Goal: Task Accomplishment & Management: Manage account settings

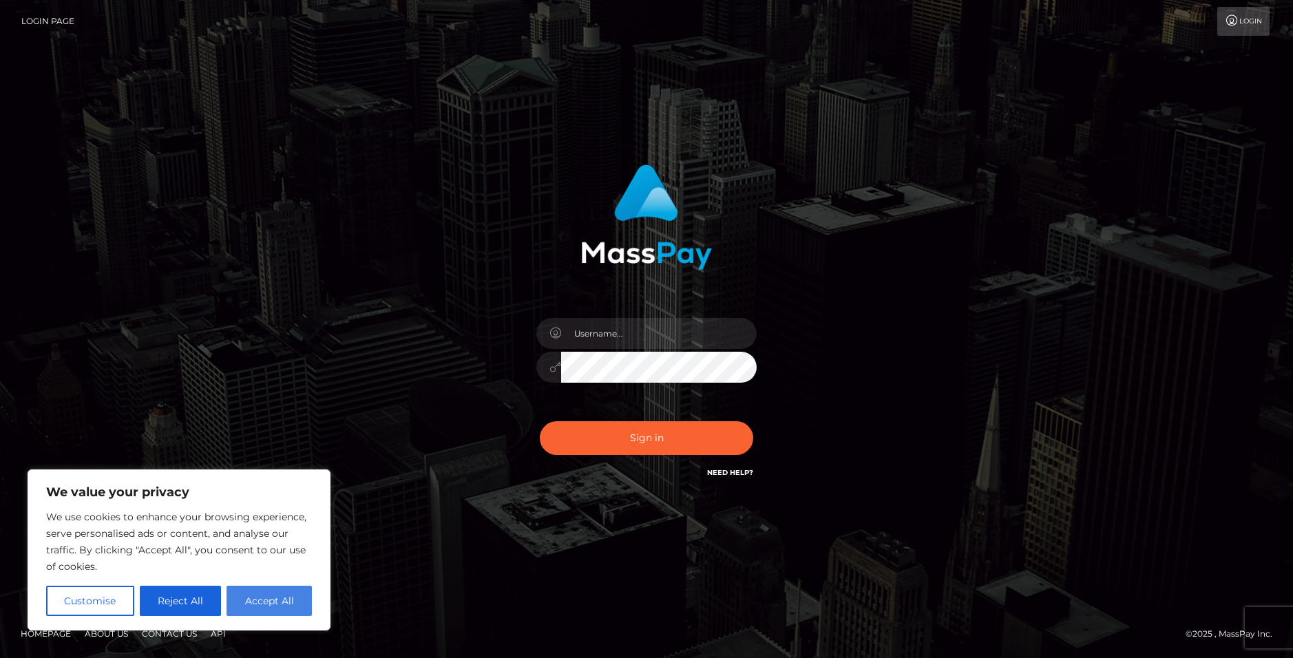
click at [265, 593] on button "Accept All" at bounding box center [269, 601] width 85 height 30
checkbox input "true"
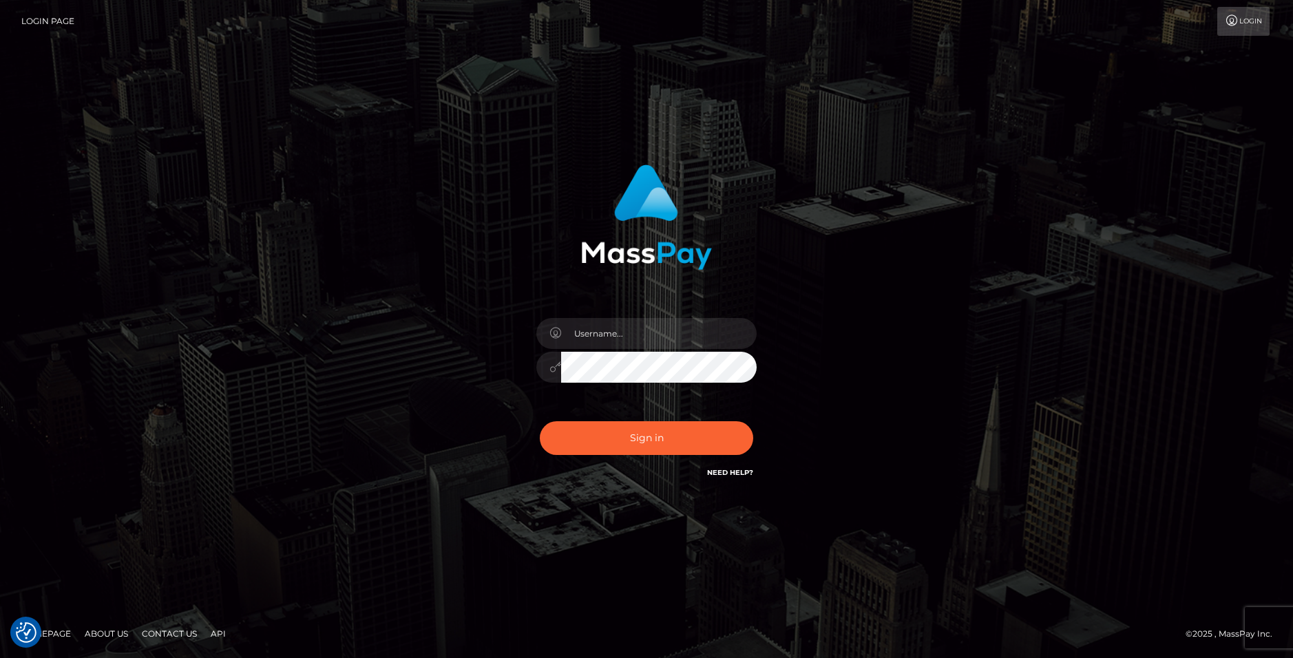
click at [100, 635] on link "About Us" at bounding box center [106, 633] width 54 height 21
click at [595, 340] on input "text" at bounding box center [659, 333] width 196 height 31
type input "gfg"
click at [538, 421] on div "Sign in Need Help?" at bounding box center [646, 443] width 241 height 61
click at [597, 435] on button "Sign in" at bounding box center [646, 438] width 213 height 34
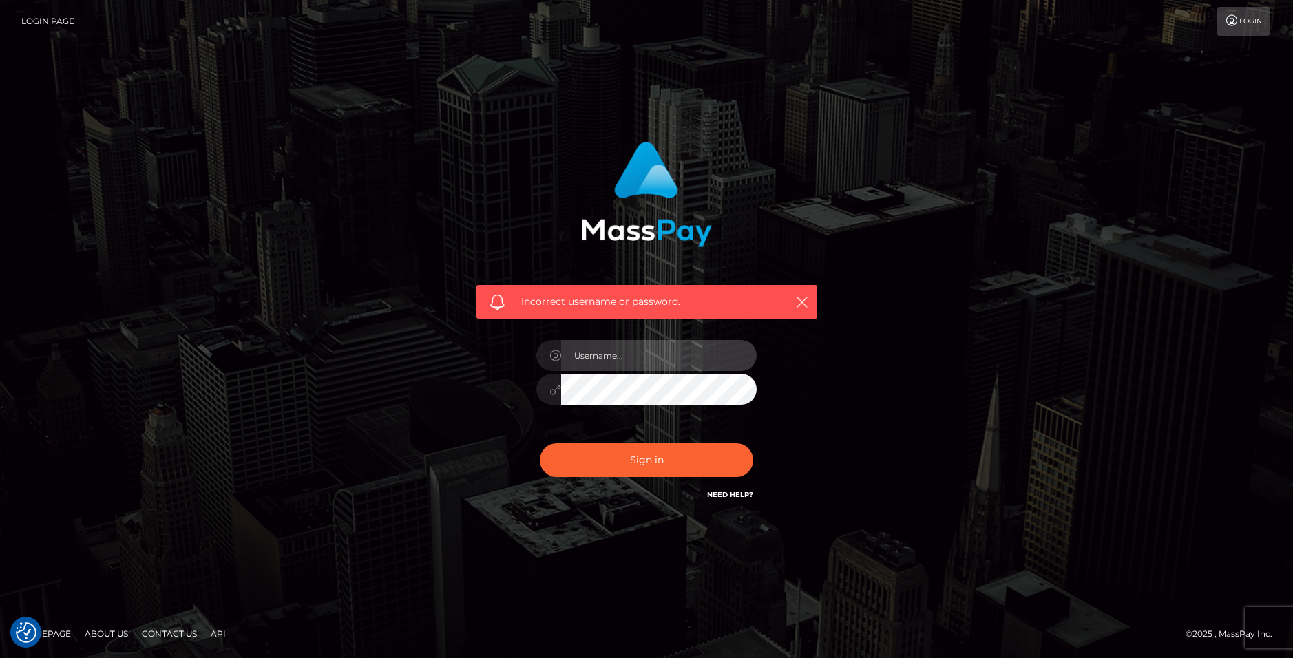
click at [676, 366] on input "text" at bounding box center [659, 355] width 196 height 31
click at [945, 339] on div "Incorrect username or password." at bounding box center [646, 329] width 785 height 396
click at [1218, 171] on div "Incorrect username or password." at bounding box center [646, 329] width 1293 height 602
drag, startPoint x: 113, startPoint y: 631, endPoint x: 253, endPoint y: 639, distance: 140.7
click at [273, 639] on footer "Homepage About Us Contact Us API © 2025 , MassPay Inc." at bounding box center [646, 634] width 1293 height 48
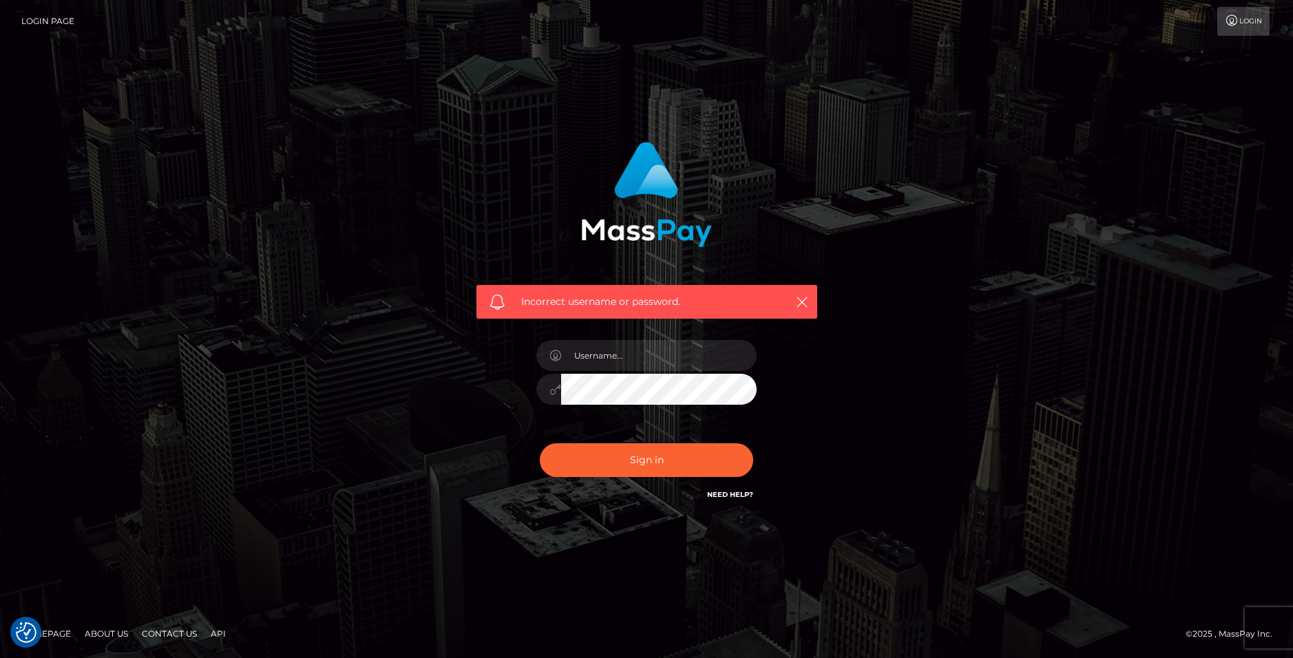
drag, startPoint x: 174, startPoint y: 635, endPoint x: 161, endPoint y: 632, distance: 13.5
click at [161, 632] on link "Contact Us" at bounding box center [169, 633] width 66 height 21
click at [1091, 284] on div "Incorrect username or password." at bounding box center [646, 329] width 1293 height 602
type input "john.a.cerilli@outlook.com"
click at [684, 452] on button "Sign in" at bounding box center [646, 460] width 213 height 34
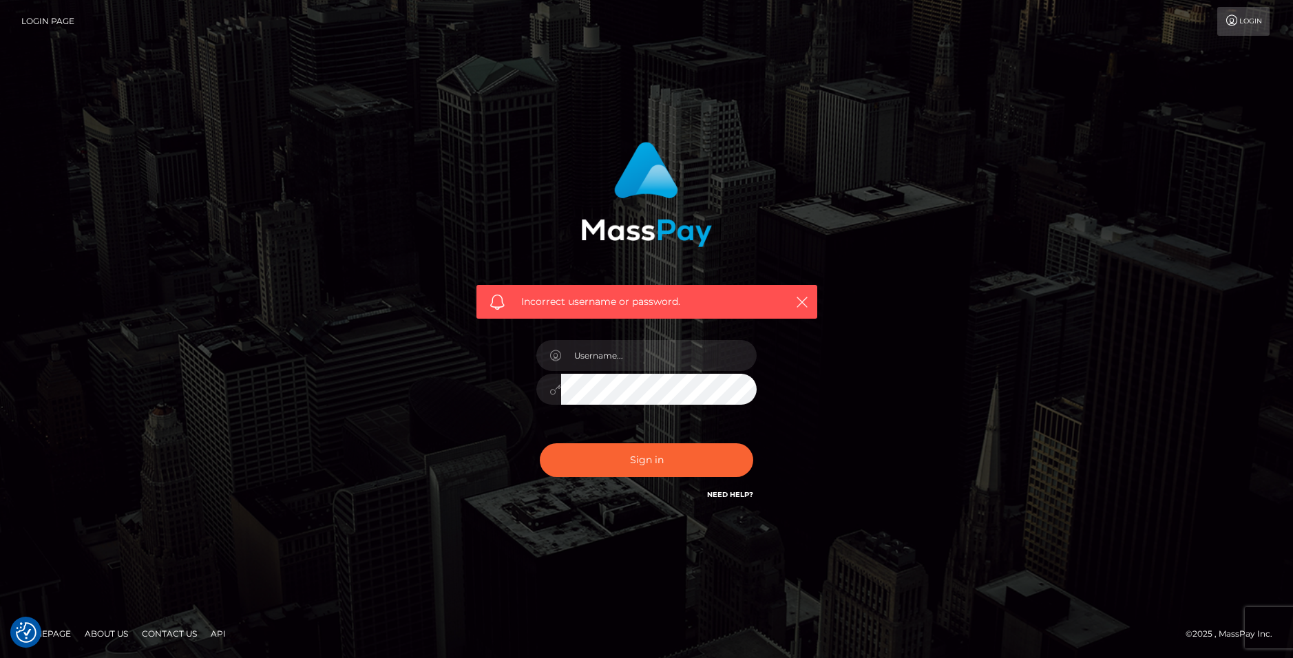
click at [1128, 306] on div "Incorrect username or password." at bounding box center [646, 329] width 1293 height 602
click at [804, 304] on icon "button" at bounding box center [802, 302] width 14 height 14
click at [797, 297] on icon "button" at bounding box center [802, 302] width 14 height 14
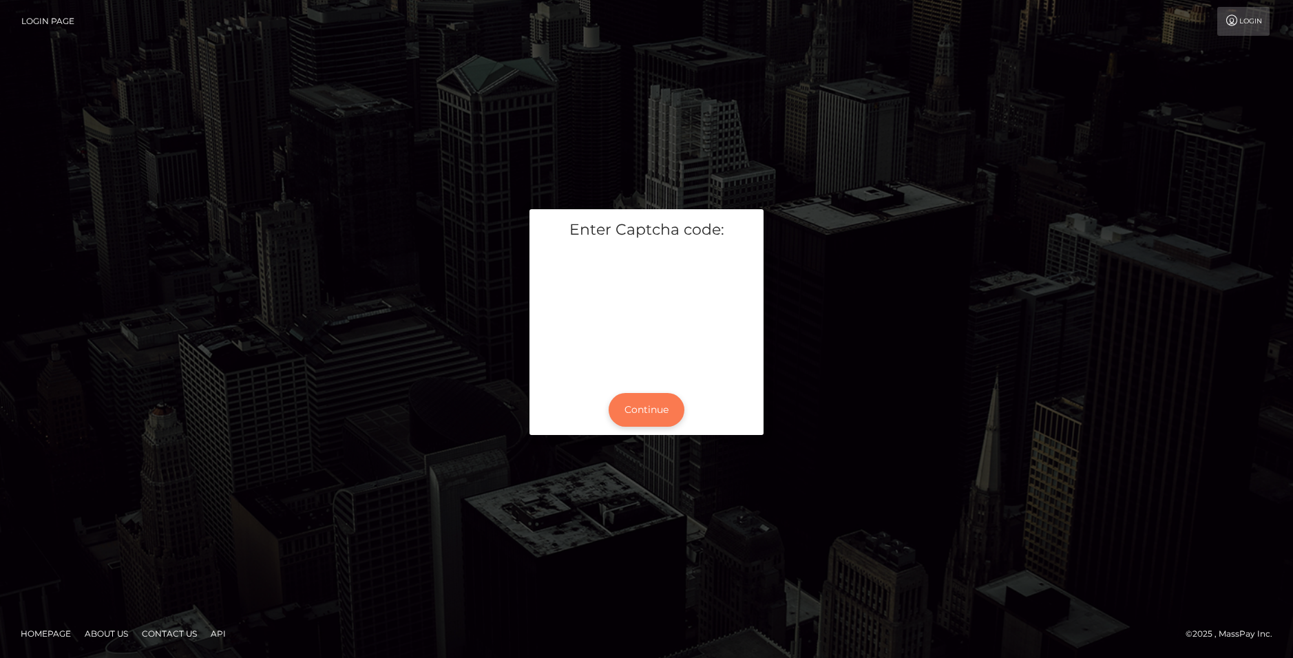
click at [657, 403] on button "Continue" at bounding box center [647, 410] width 76 height 34
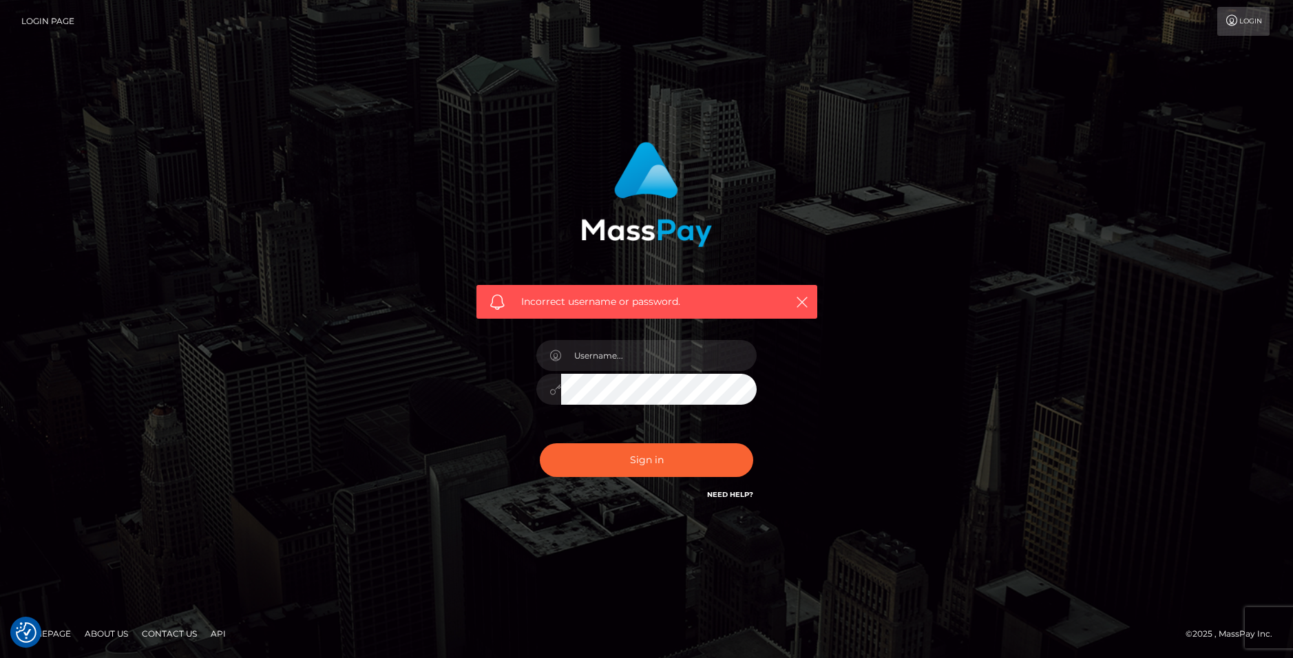
click at [871, 371] on div "Incorrect username or password." at bounding box center [646, 329] width 785 height 396
click at [655, 350] on input "text" at bounding box center [659, 355] width 196 height 31
click at [849, 335] on div "Incorrect username or password." at bounding box center [646, 329] width 785 height 396
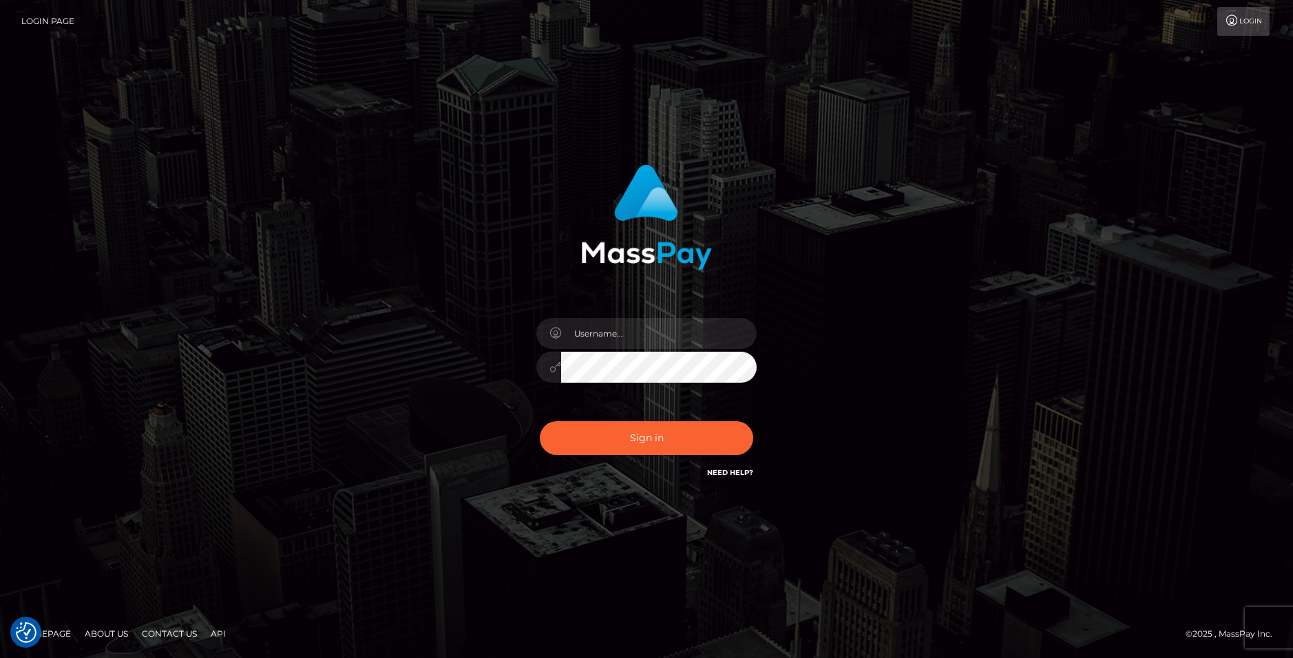
click at [641, 350] on div at bounding box center [646, 360] width 241 height 105
click at [639, 339] on input "text" at bounding box center [659, 333] width 196 height 31
click at [831, 297] on div at bounding box center [647, 329] width 382 height 350
click at [611, 329] on input "text" at bounding box center [659, 333] width 196 height 31
type input "john.a.cerilli@outlook.com"
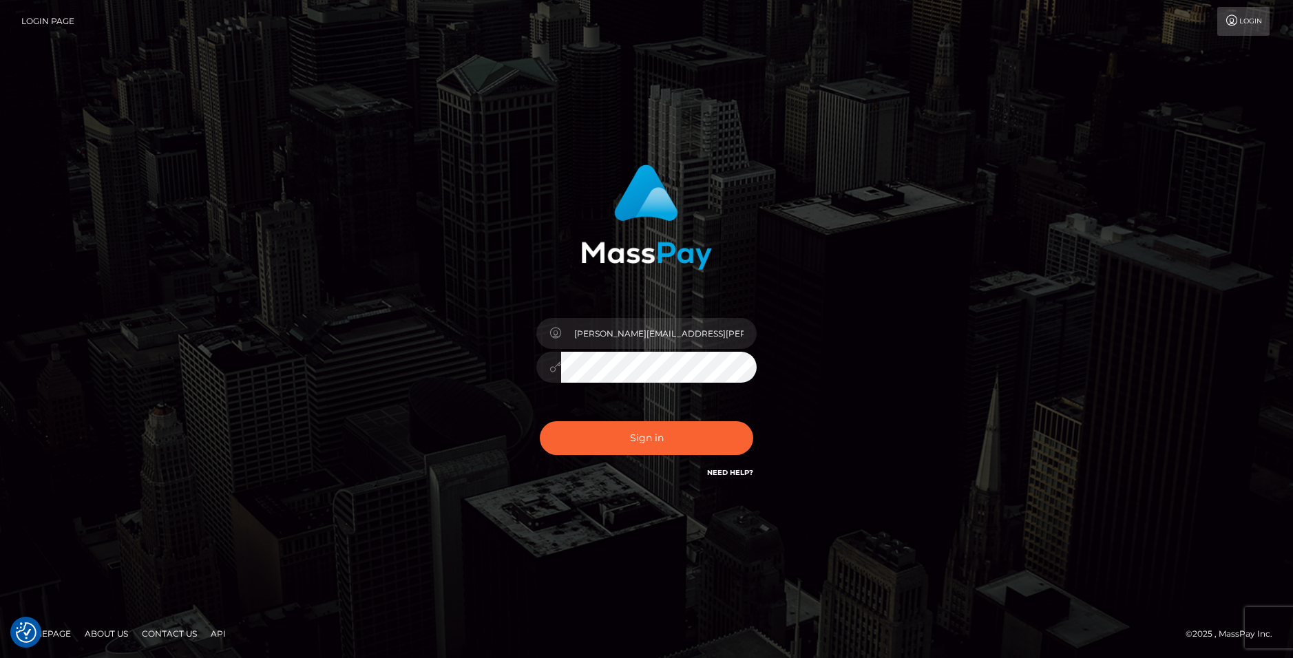
click at [911, 368] on div "john.a.cerilli@outlook.com" at bounding box center [646, 329] width 785 height 350
click at [680, 421] on button "Sign in" at bounding box center [646, 438] width 213 height 34
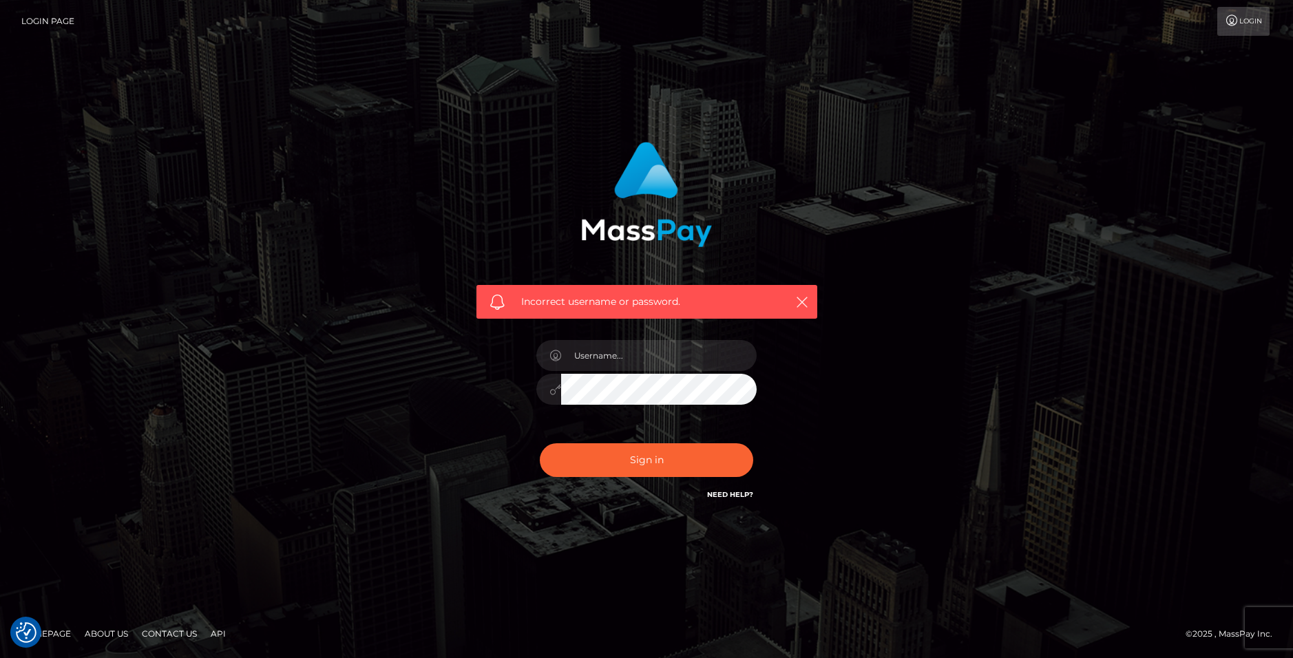
click at [722, 489] on h6 "Need Help?" at bounding box center [730, 494] width 46 height 12
click at [726, 492] on link "Need Help?" at bounding box center [730, 494] width 46 height 9
click at [1144, 273] on div "Incorrect username or password." at bounding box center [646, 329] width 1293 height 602
click at [1228, 23] on icon at bounding box center [1232, 20] width 14 height 11
